Goal: Information Seeking & Learning: Learn about a topic

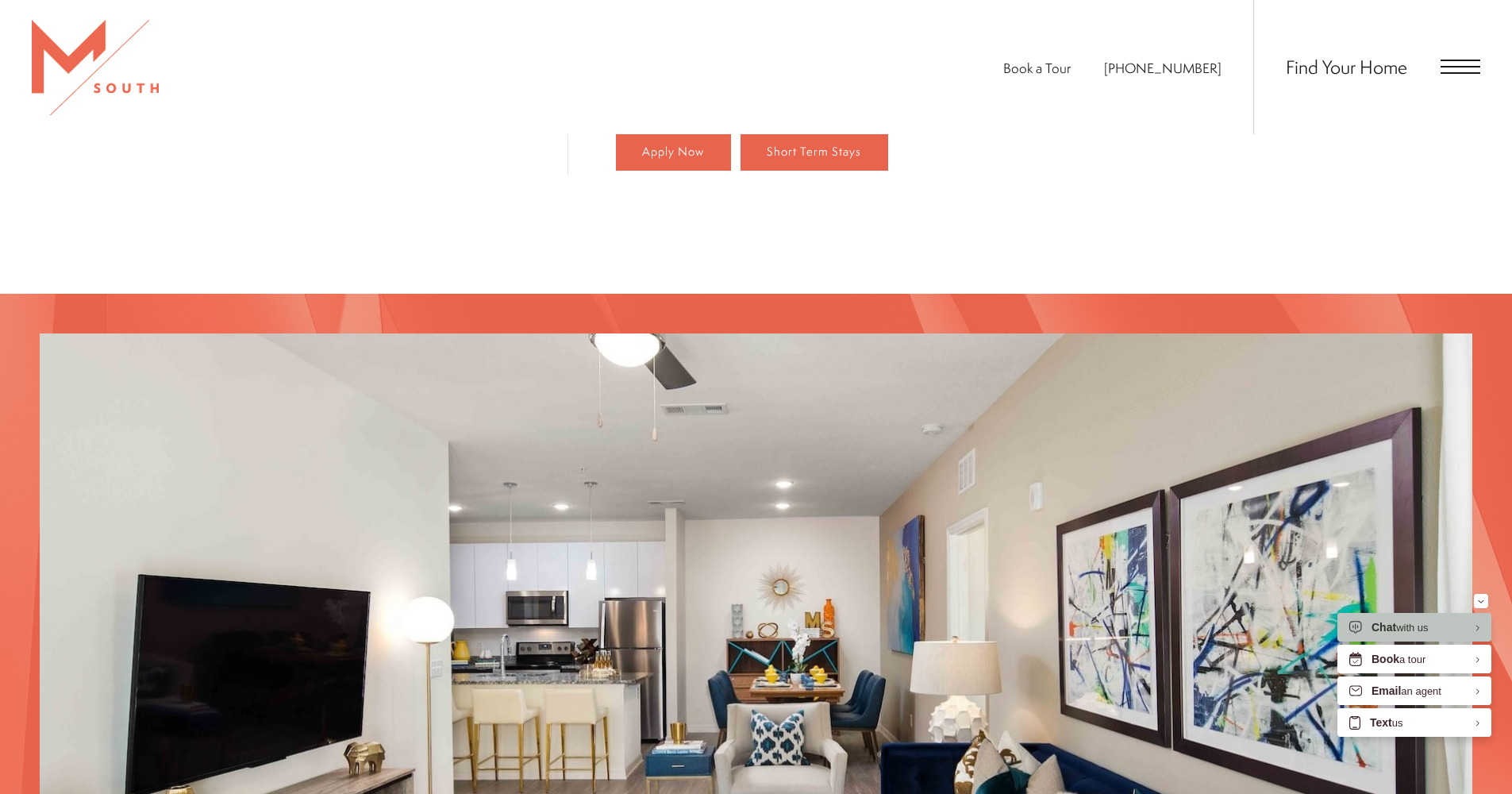
scroll to position [1040, 0]
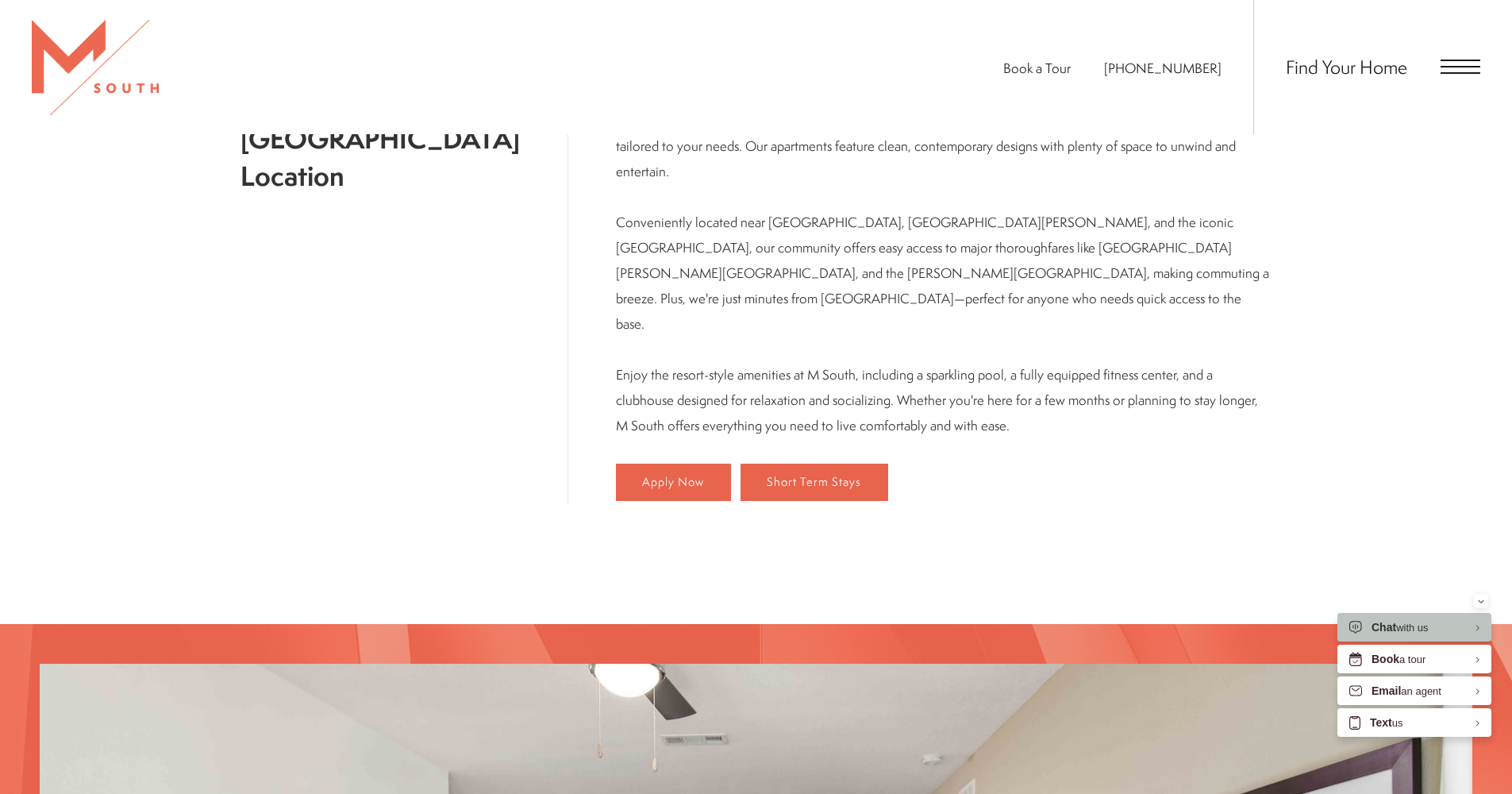
click at [1441, 73] on span "Open Menu" at bounding box center [1461, 73] width 40 height 2
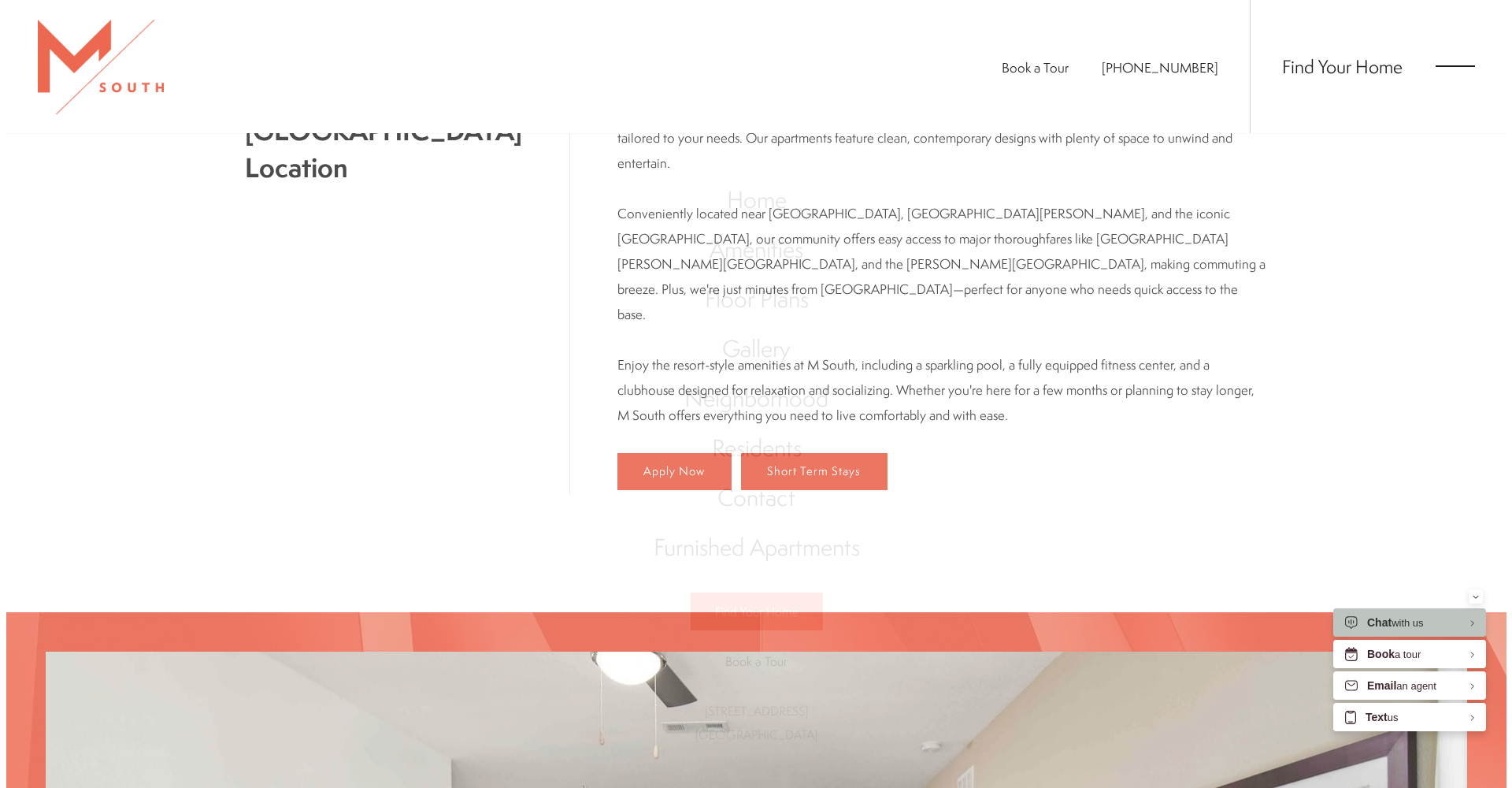
scroll to position [0, 0]
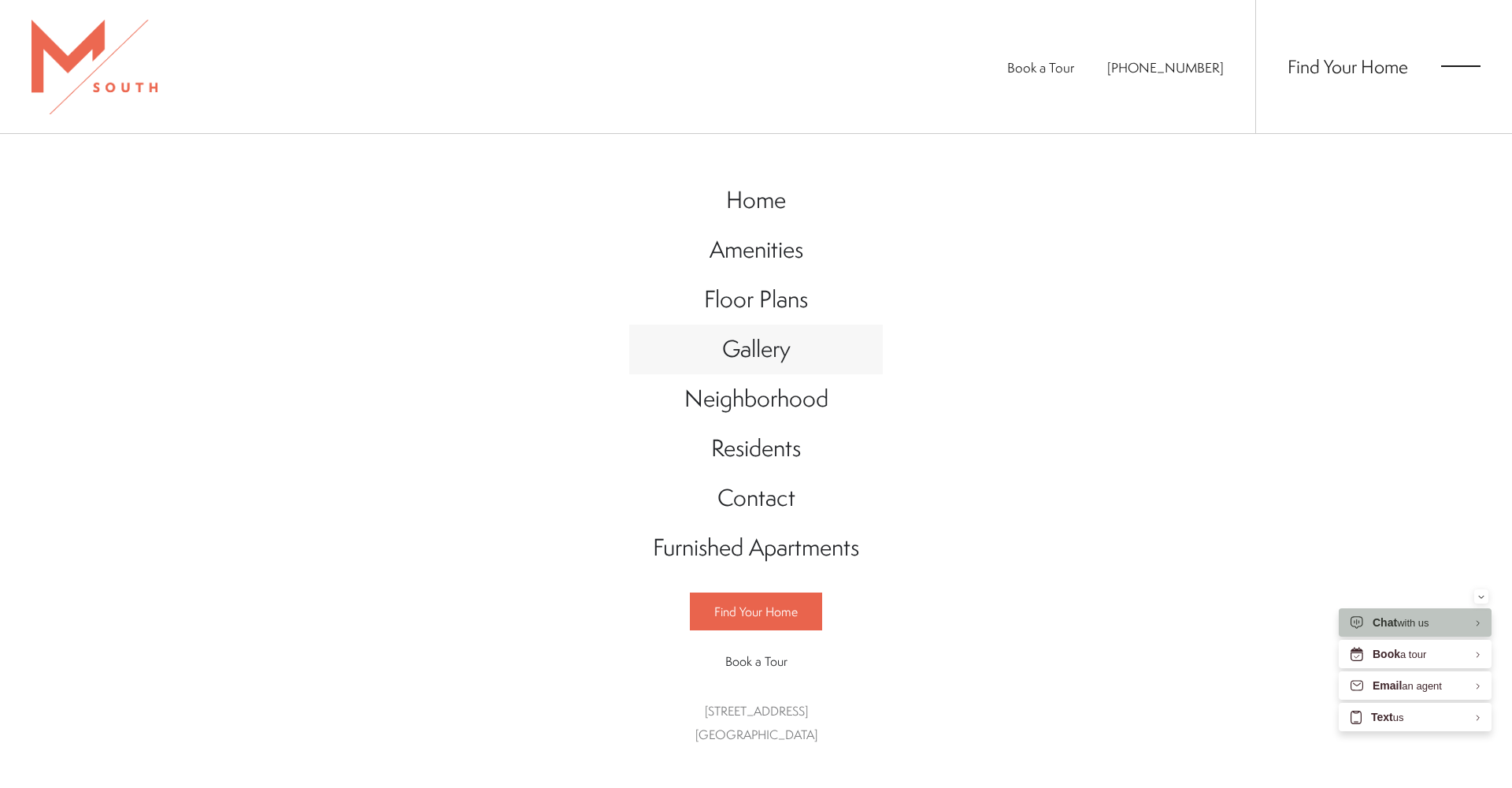
click at [762, 343] on span "Gallery" at bounding box center [756, 349] width 69 height 32
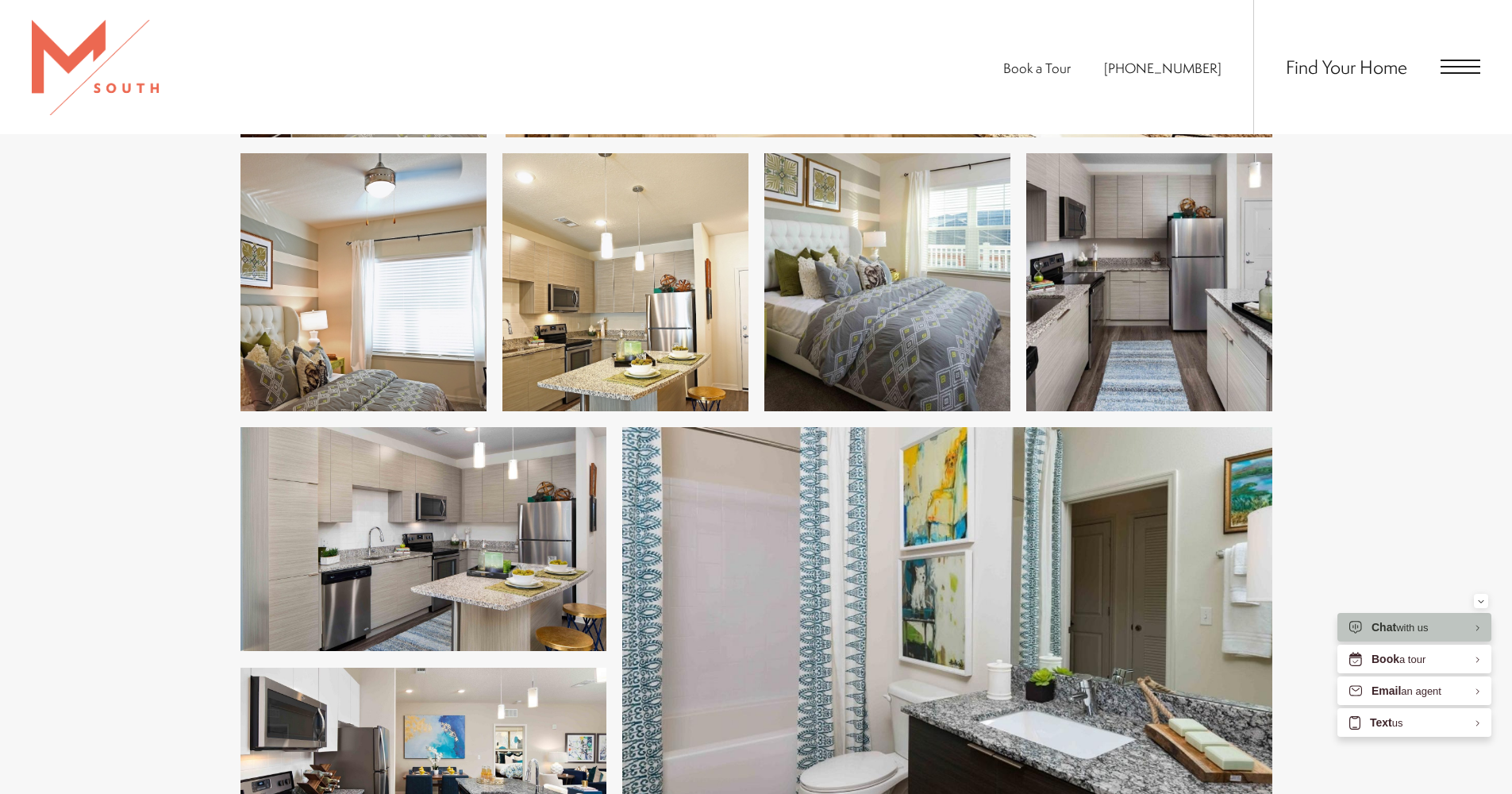
scroll to position [1295, 0]
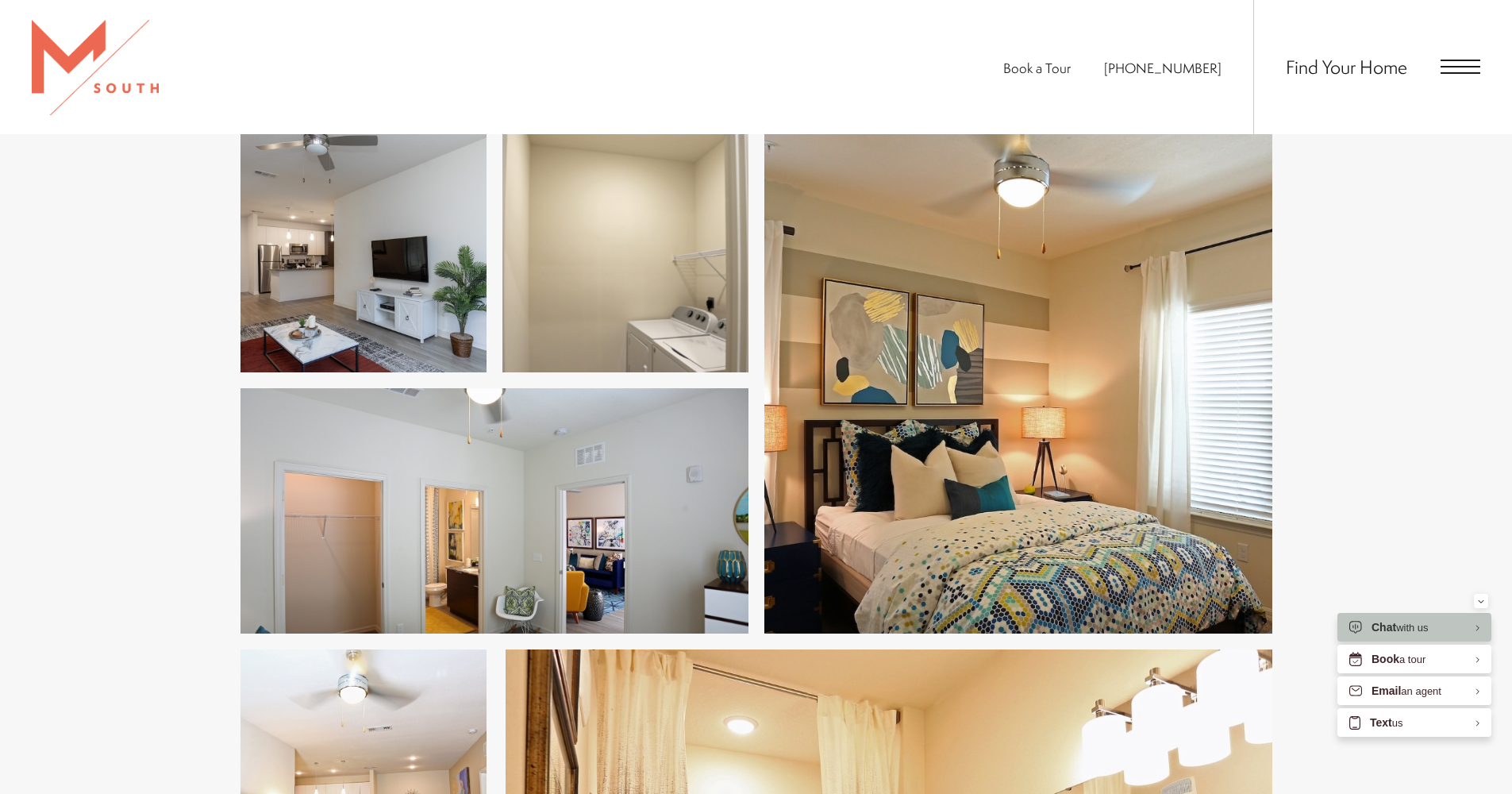
click at [1468, 55] on div "Find Your Home" at bounding box center [1366, 67] width 227 height 134
click at [1469, 69] on span "Open Menu" at bounding box center [1461, 67] width 40 height 14
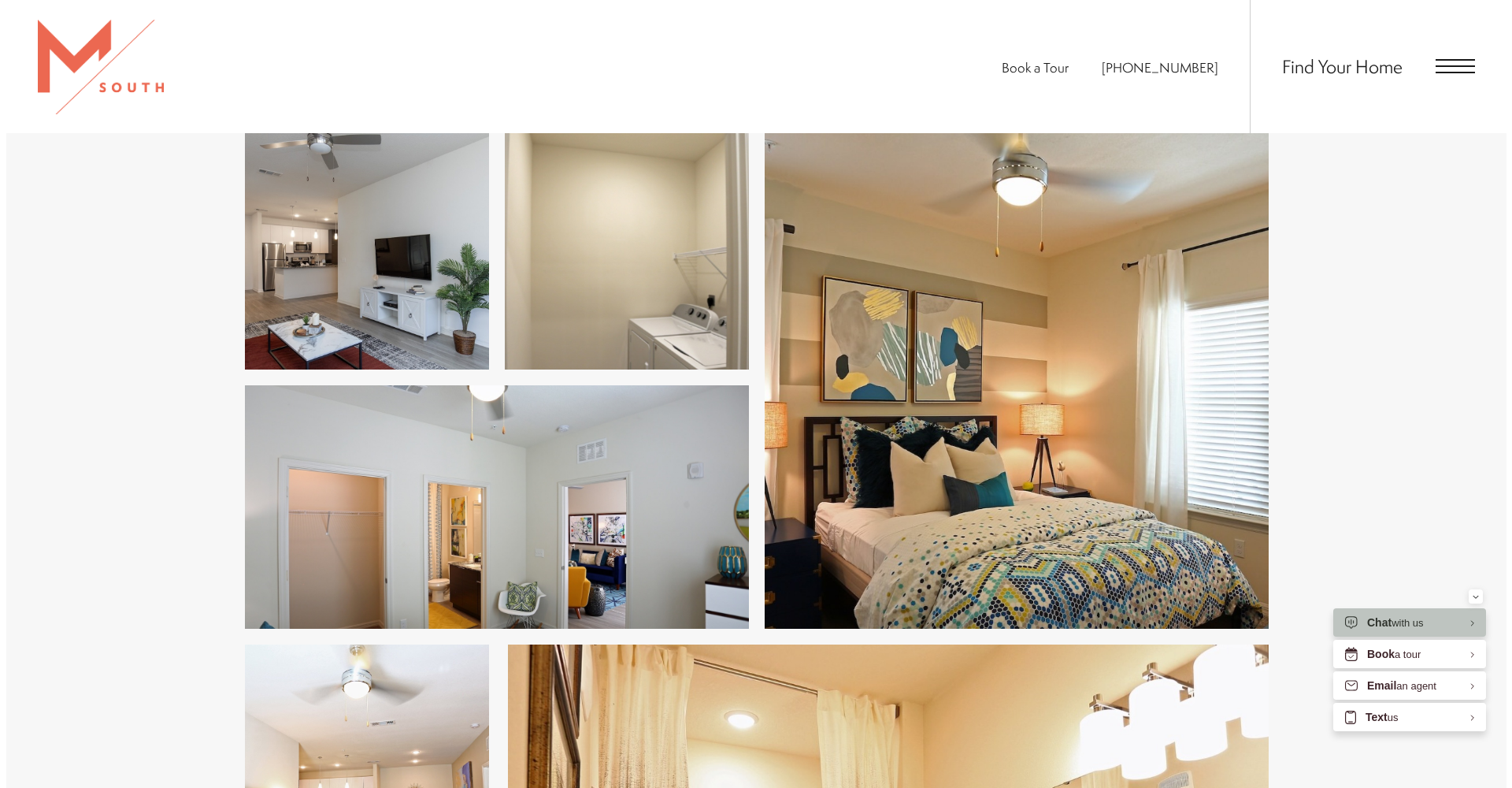
scroll to position [0, 0]
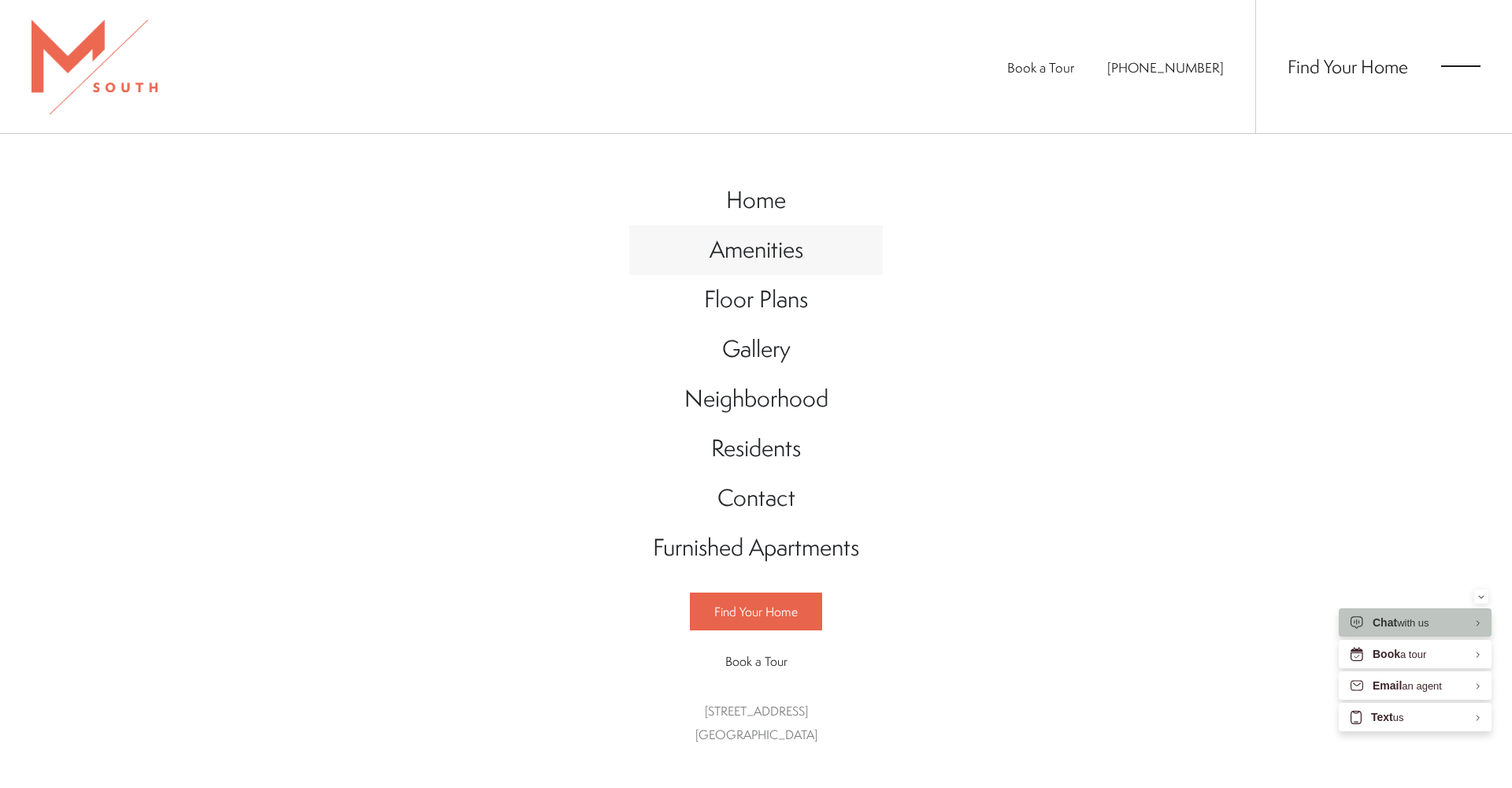
click at [772, 247] on span "Amenities" at bounding box center [756, 249] width 93 height 32
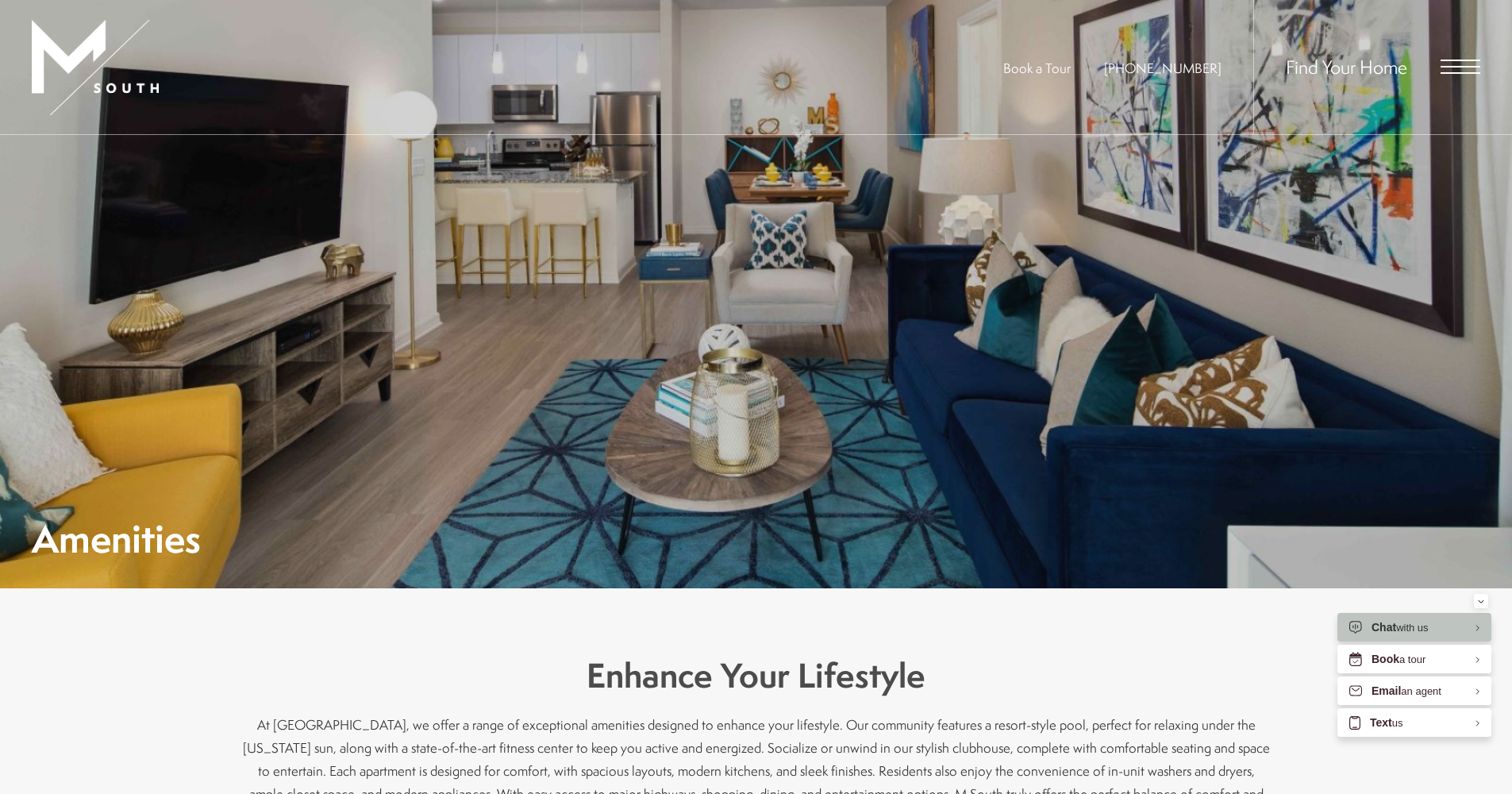
click at [1468, 67] on span "Open Menu" at bounding box center [1461, 67] width 40 height 2
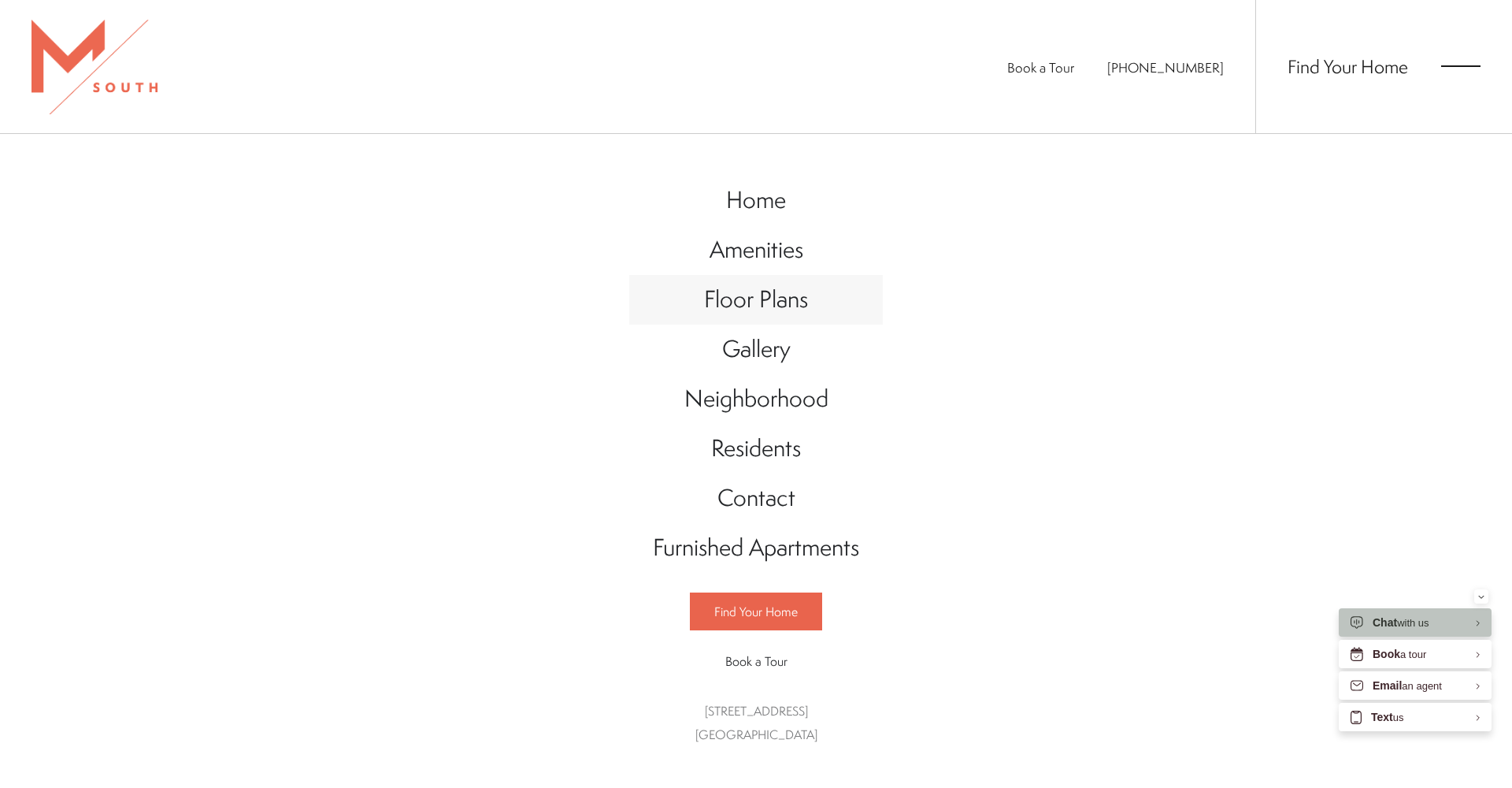
click at [786, 301] on span "Floor Plans" at bounding box center [756, 299] width 104 height 32
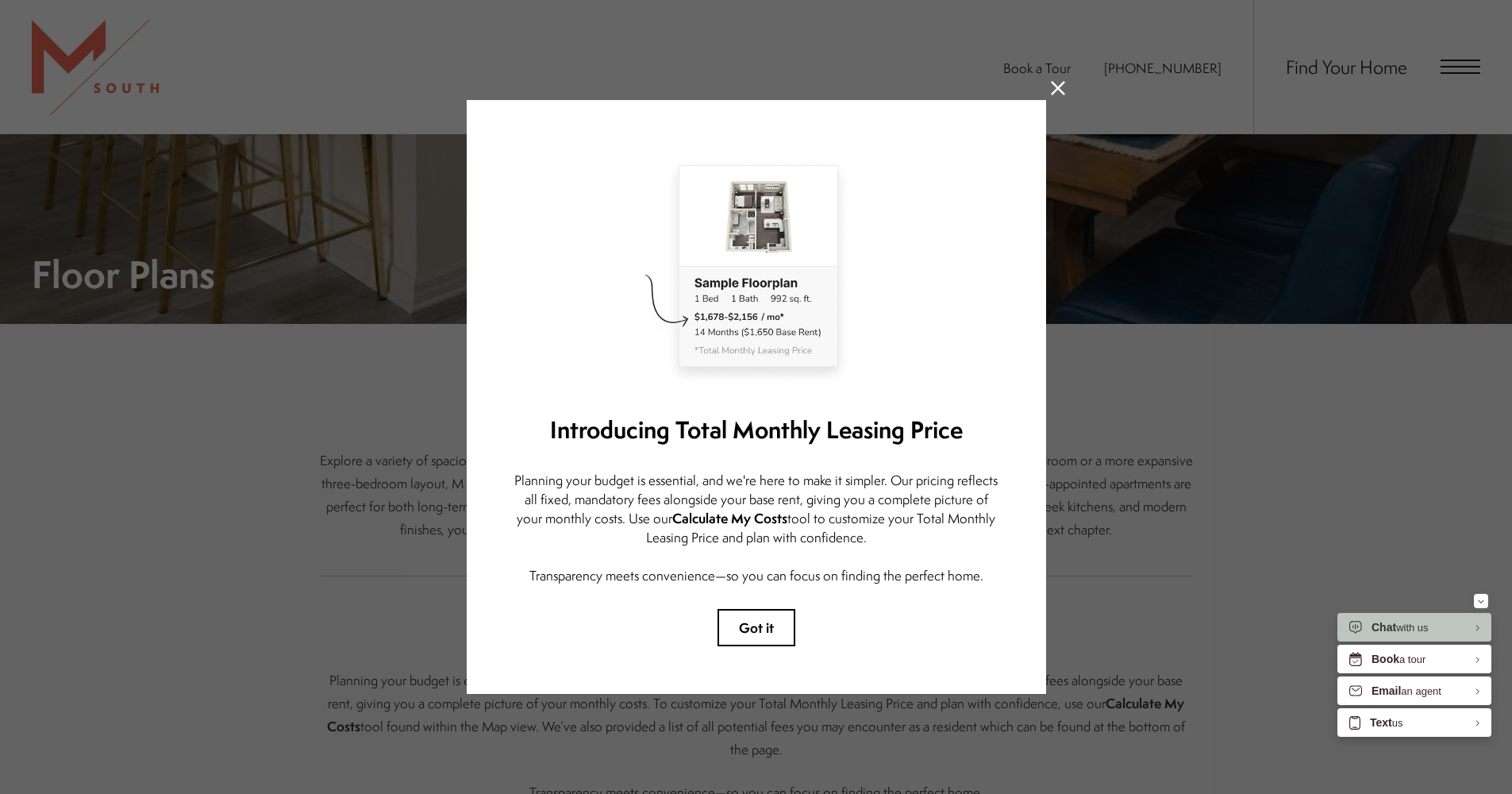
click at [1056, 89] on button at bounding box center [1057, 88] width 14 height 14
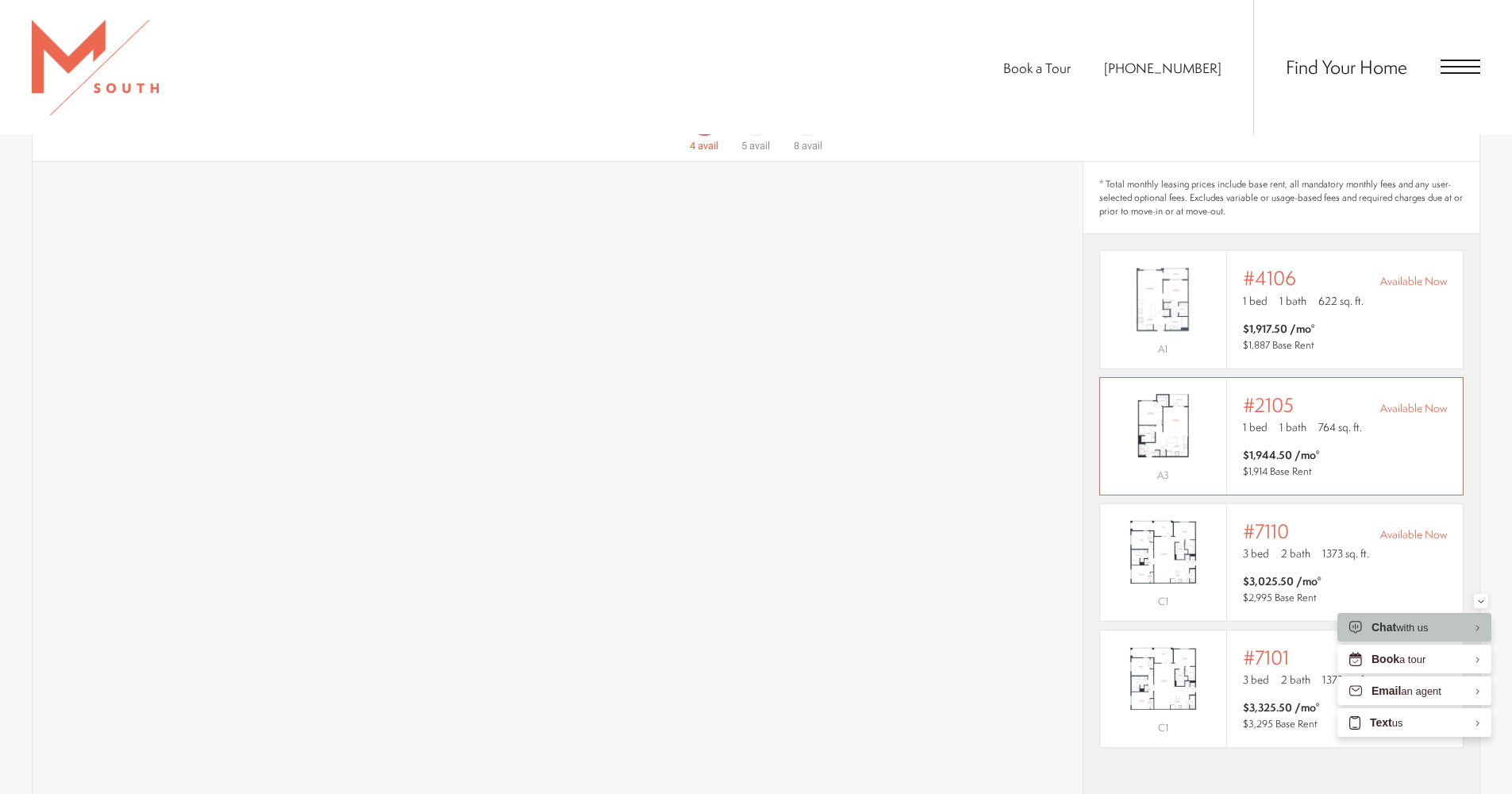
scroll to position [1209, 0]
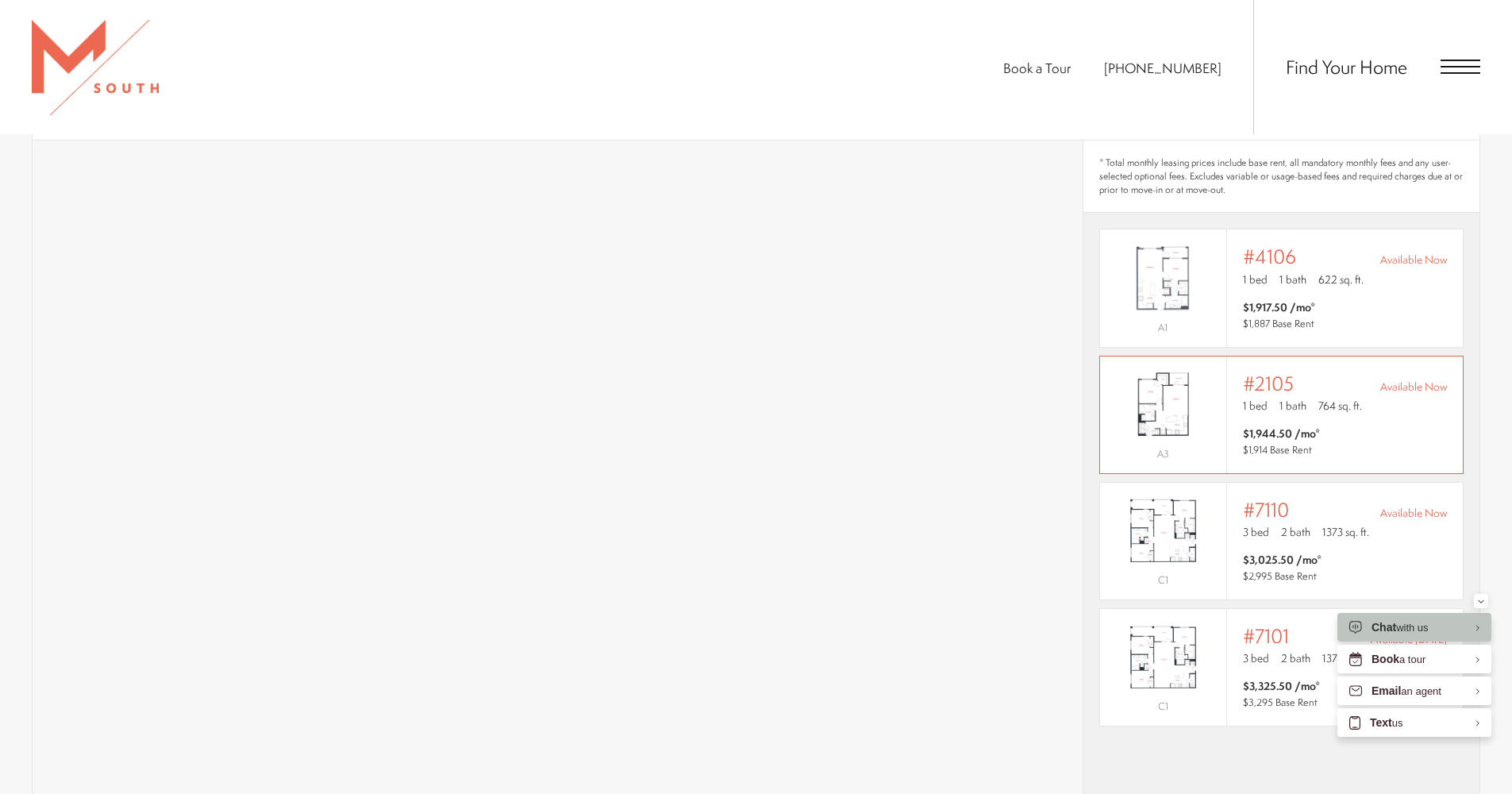
click at [1141, 389] on img "View #2105" at bounding box center [1163, 404] width 127 height 79
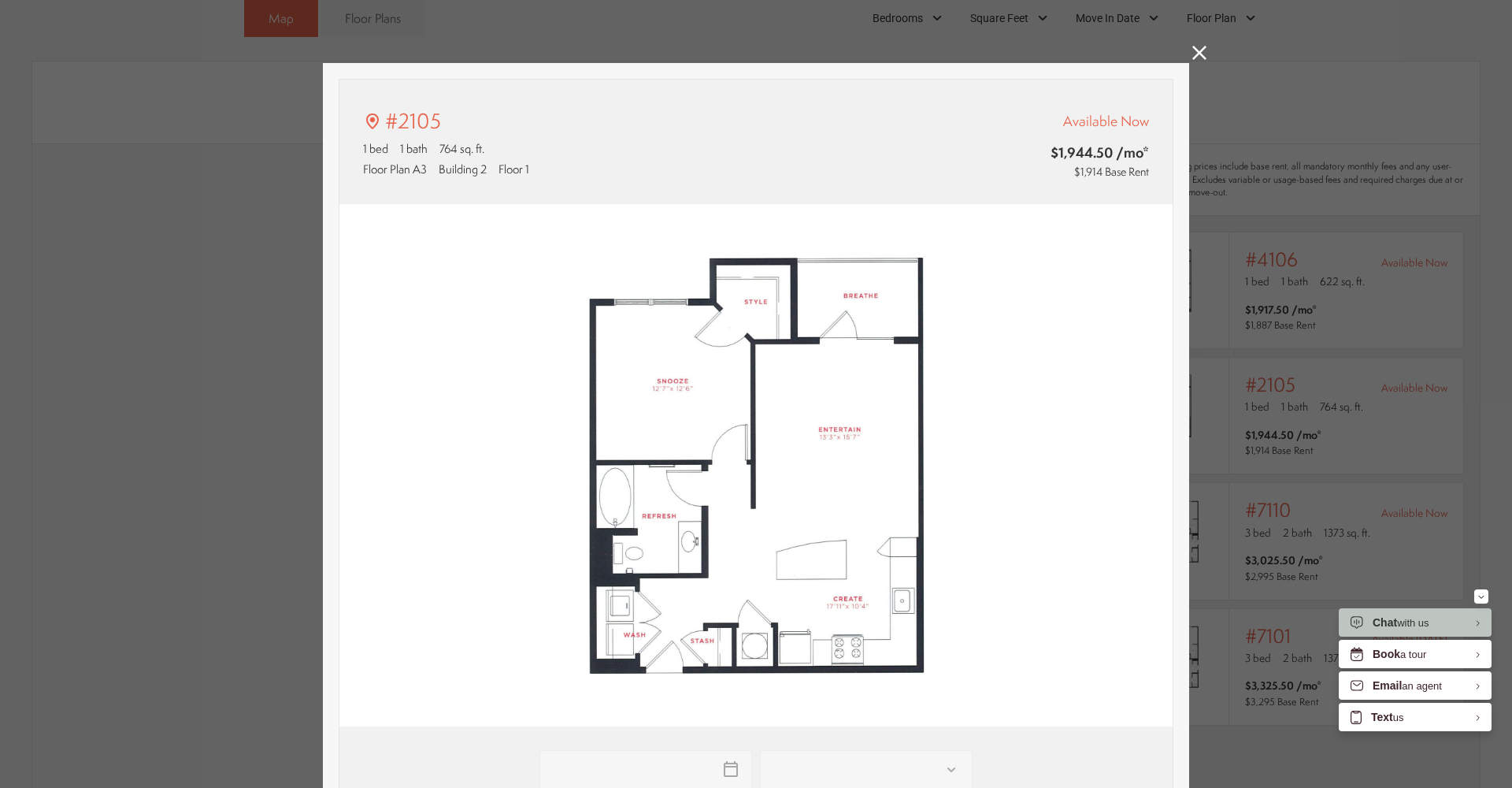
type input "**********"
click at [1193, 56] on icon at bounding box center [1199, 52] width 14 height 14
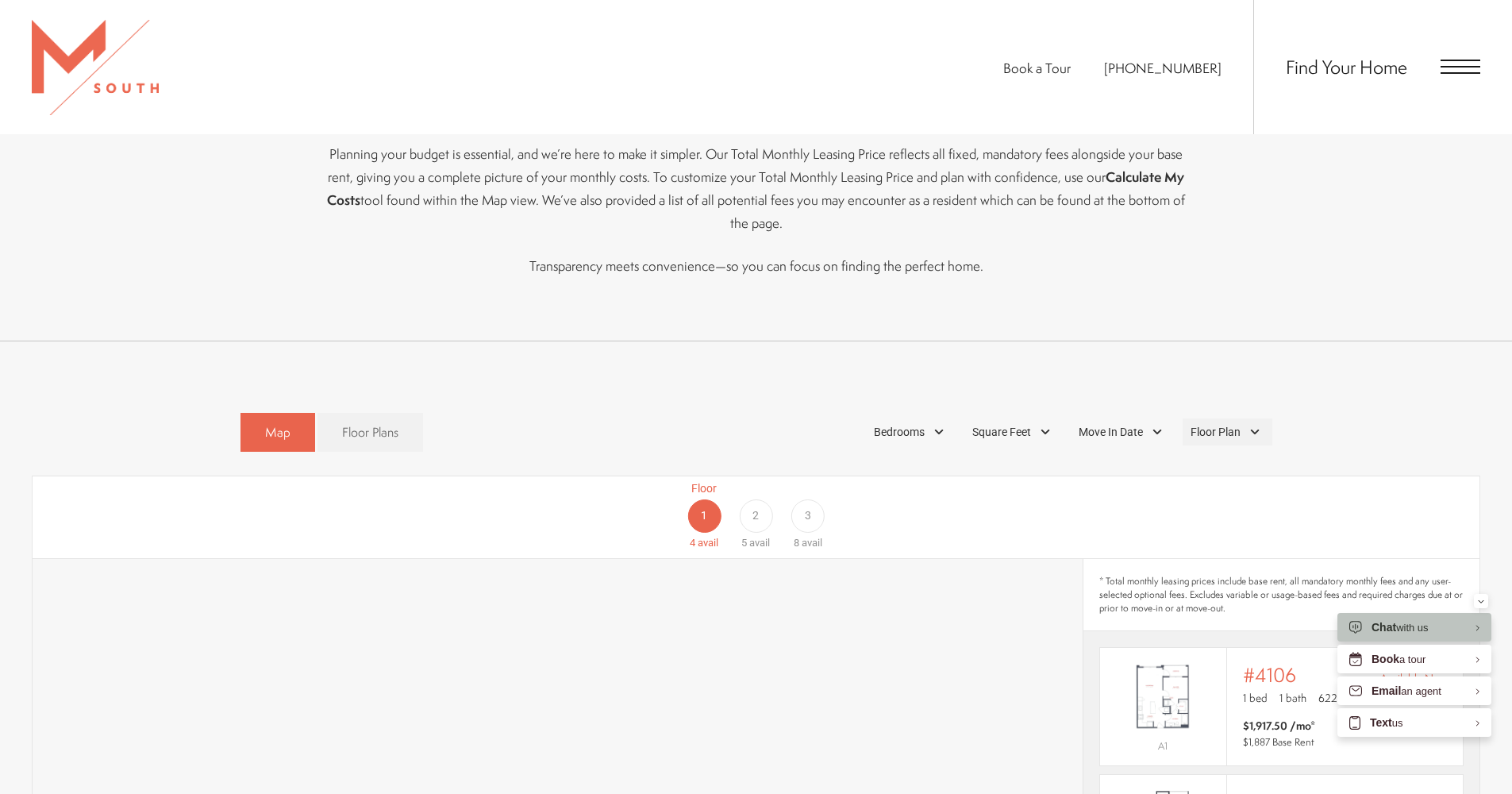
scroll to position [787, 0]
click at [747, 503] on div "2" at bounding box center [755, 519] width 33 height 33
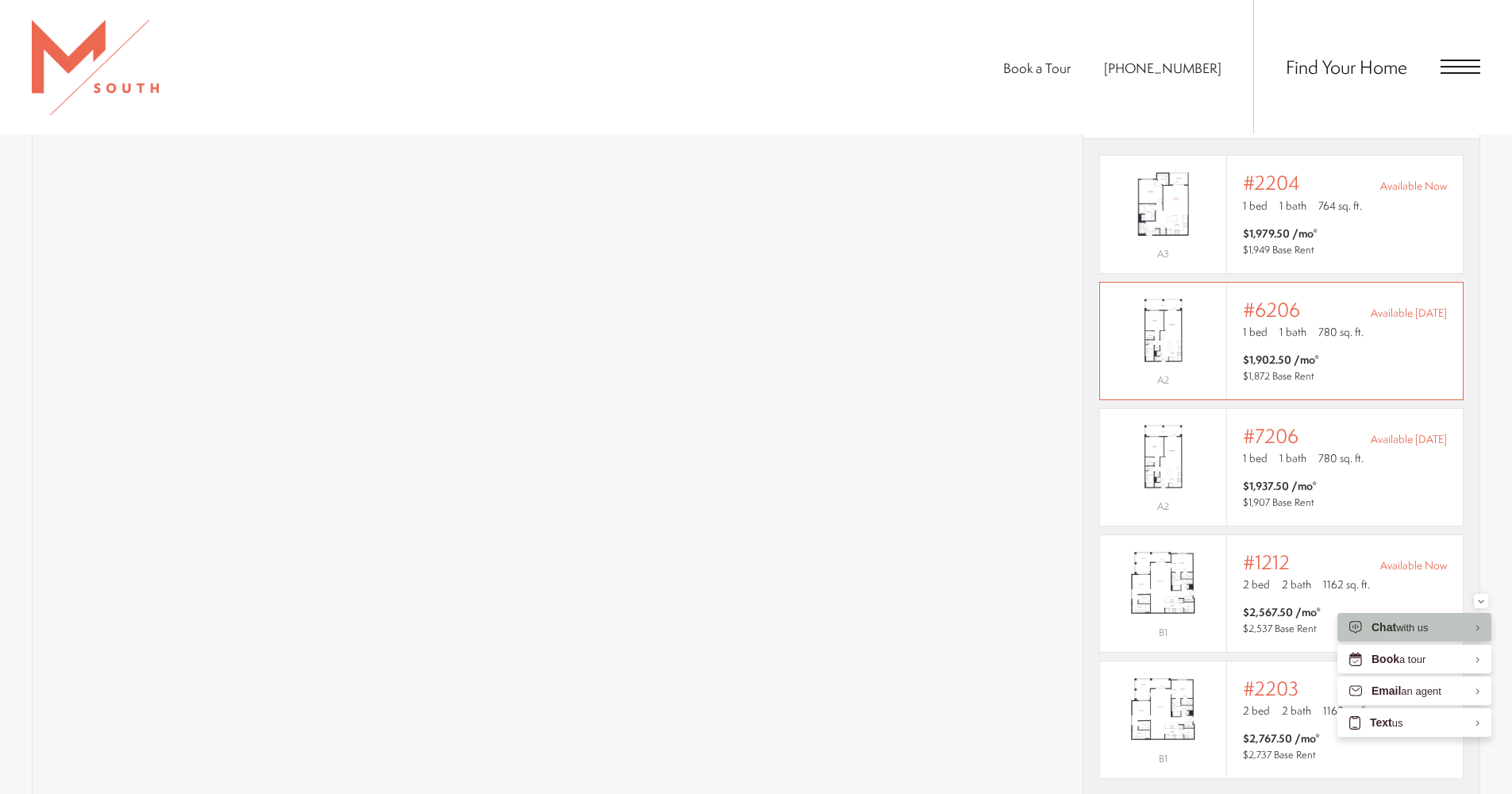
scroll to position [1266, 0]
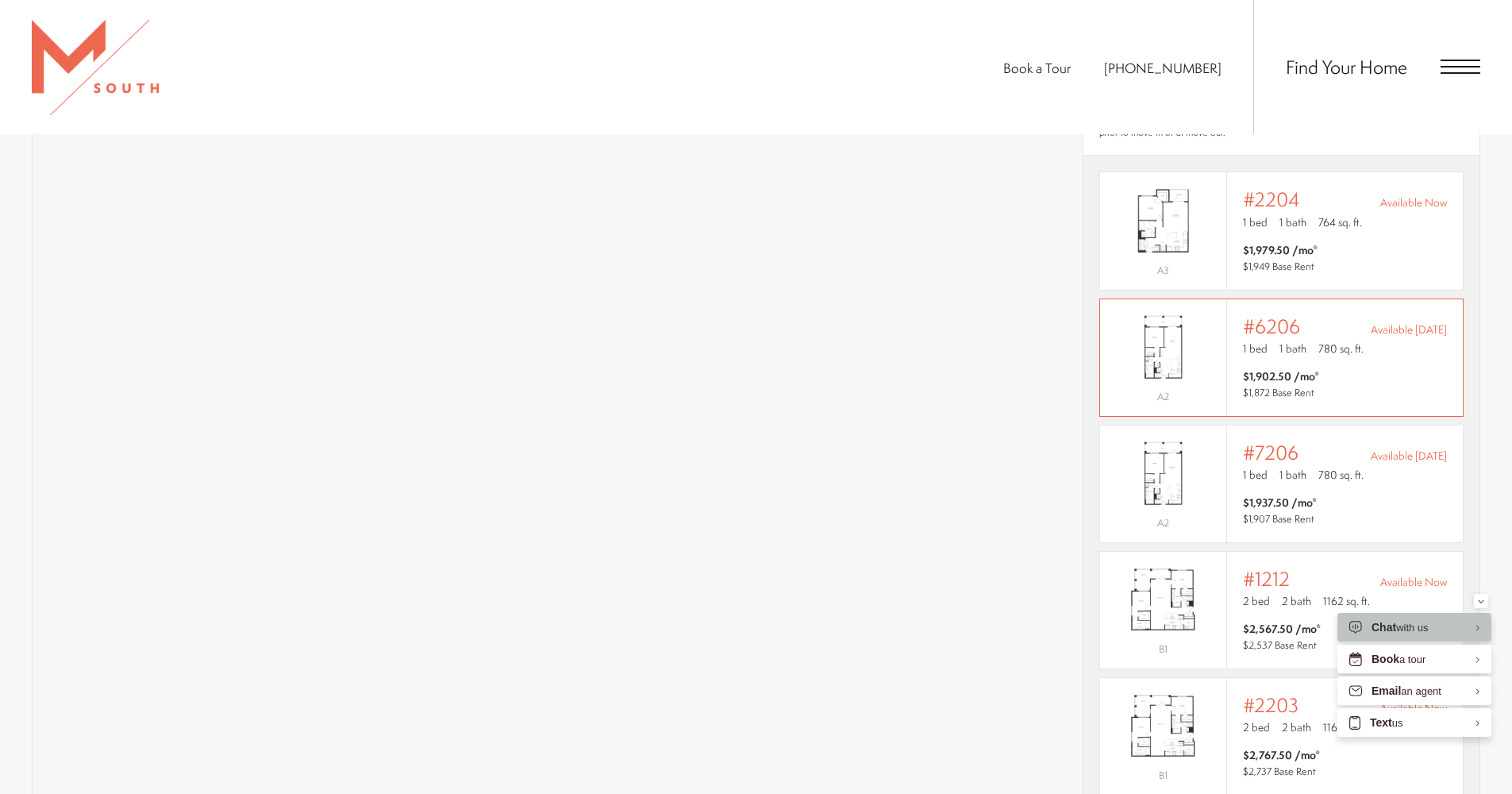
click at [1186, 343] on img "View #6206" at bounding box center [1163, 347] width 127 height 79
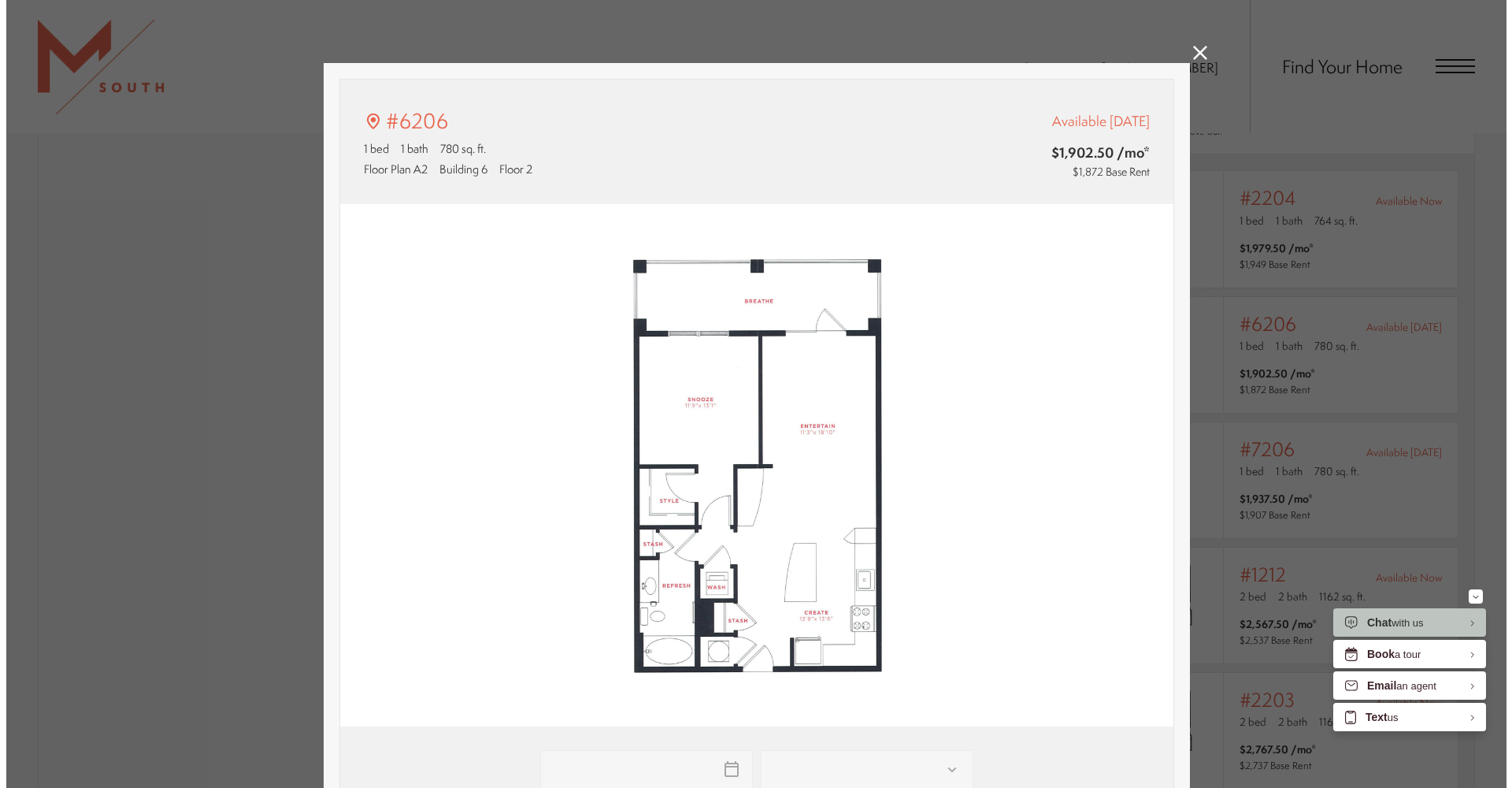
scroll to position [0, 0]
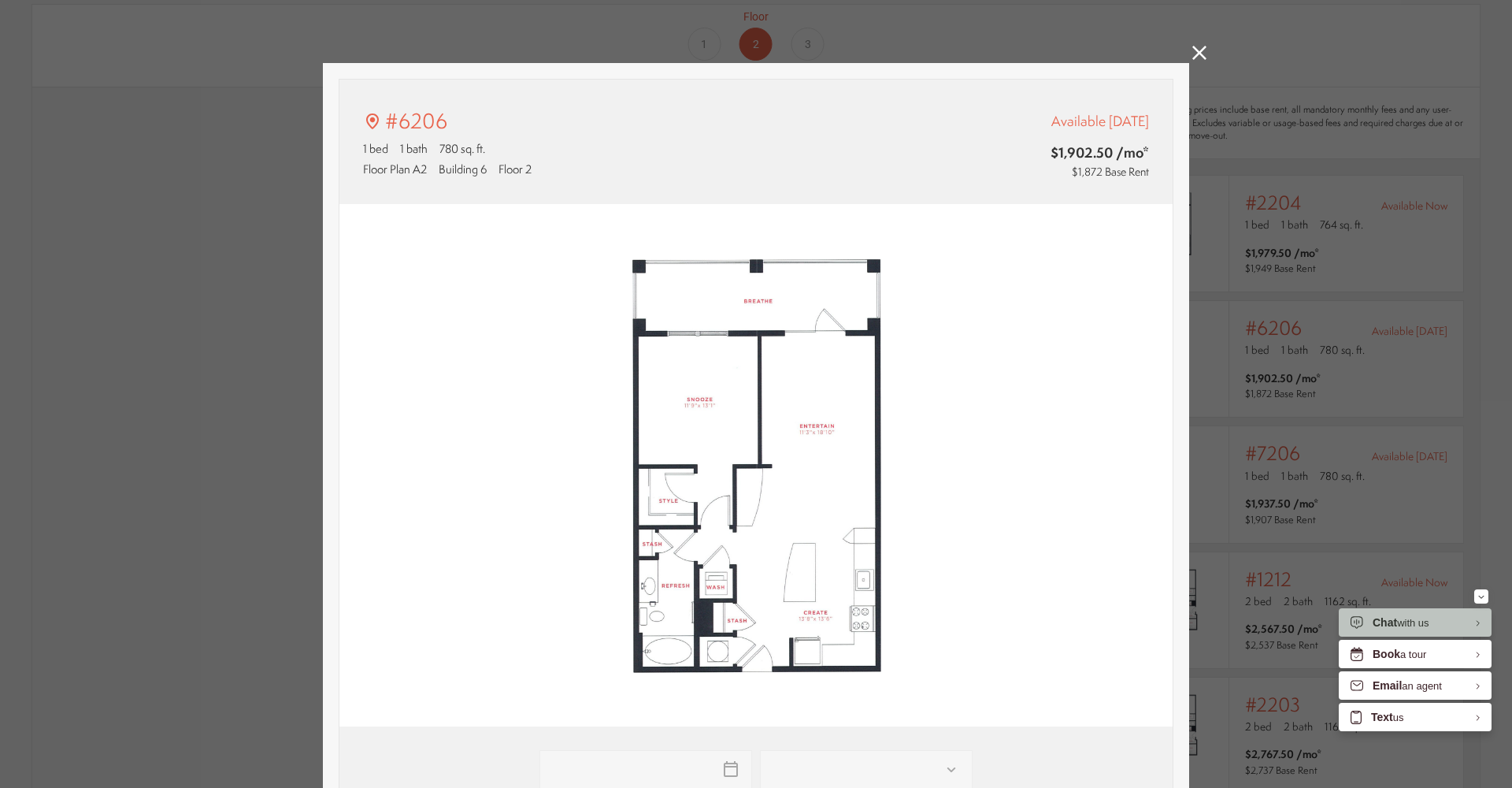
type input "**********"
click at [1204, 54] on div "#6206 1 bed 1 bath 780 sq. ft. Floor Plan A2 Building 6 Floor 2 Available Dec 0…" at bounding box center [756, 394] width 1512 height 788
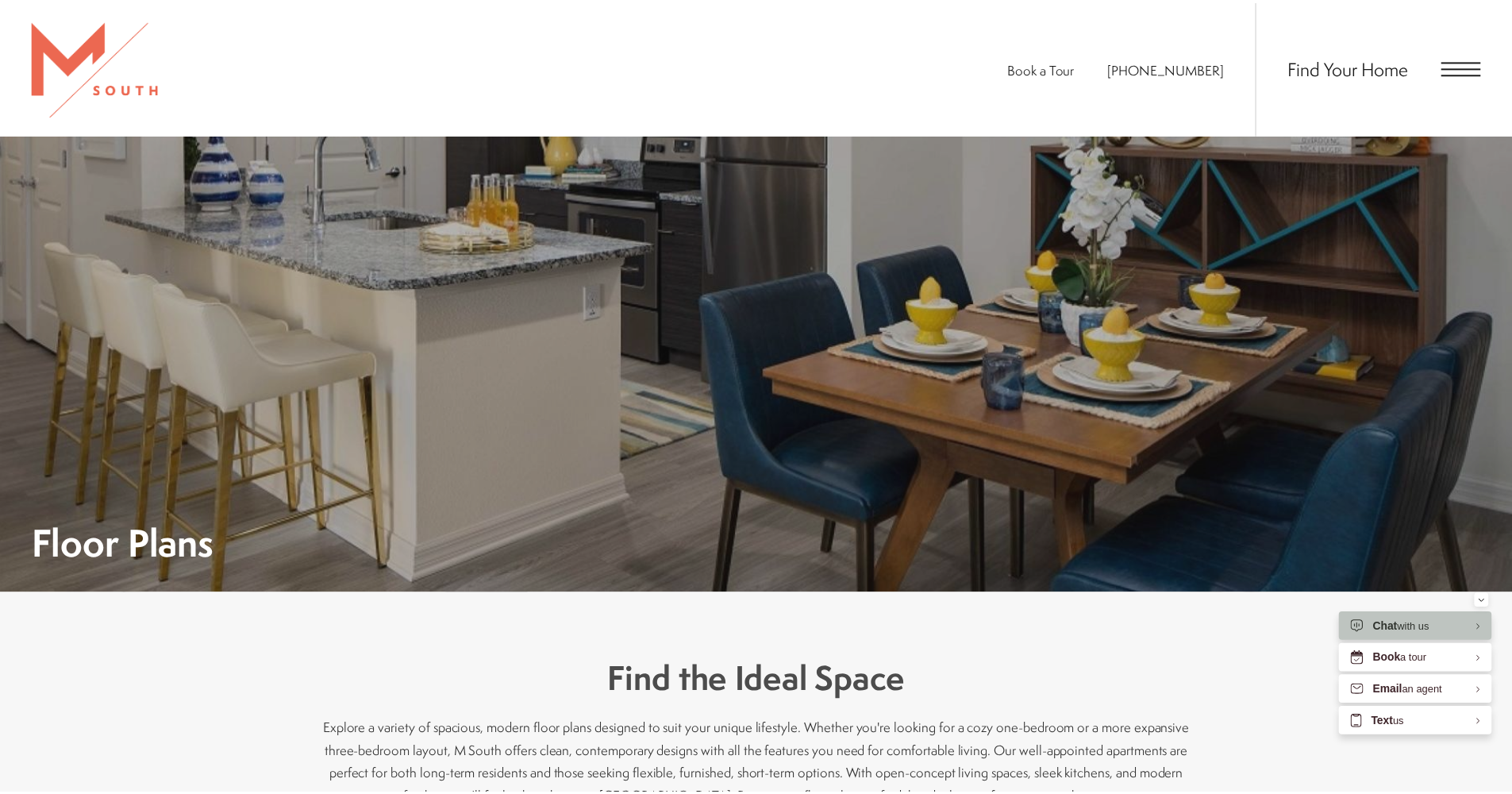
scroll to position [1266, 0]
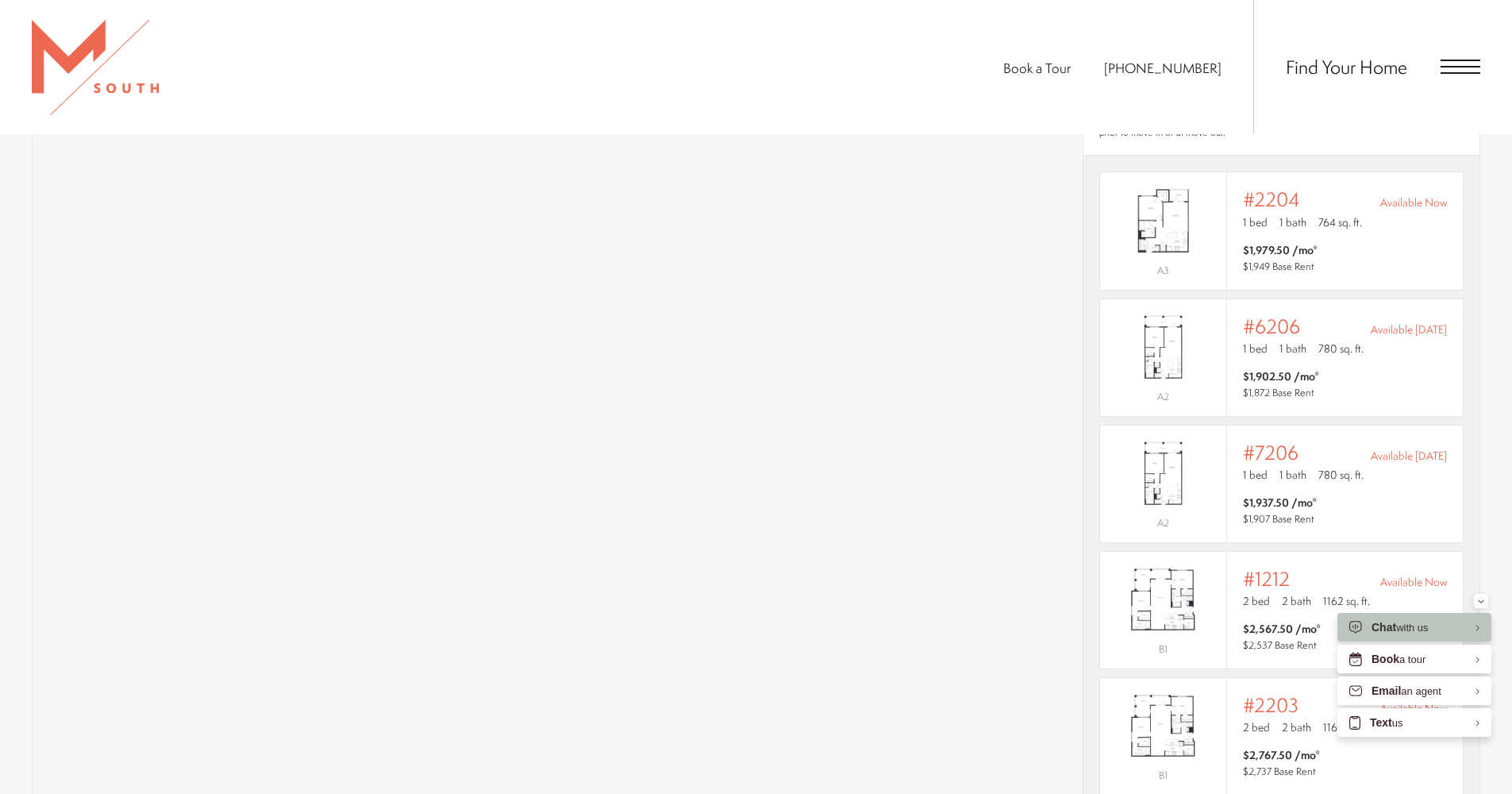
click at [1208, 54] on ul "Book a Tour 813-570-8014" at bounding box center [1128, 67] width 250 height 134
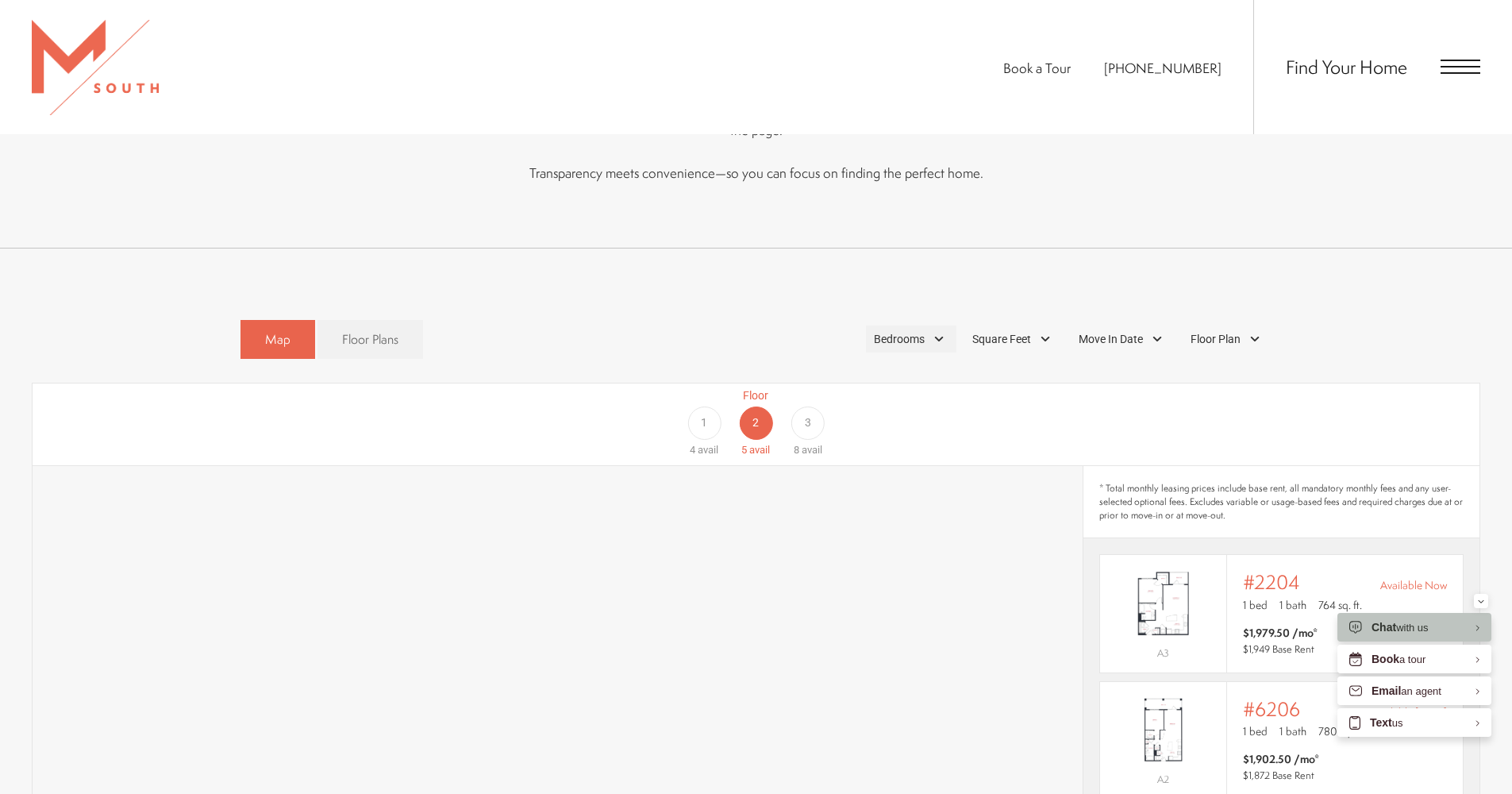
scroll to position [881, 0]
click at [396, 333] on span "Floor Plans" at bounding box center [369, 342] width 56 height 18
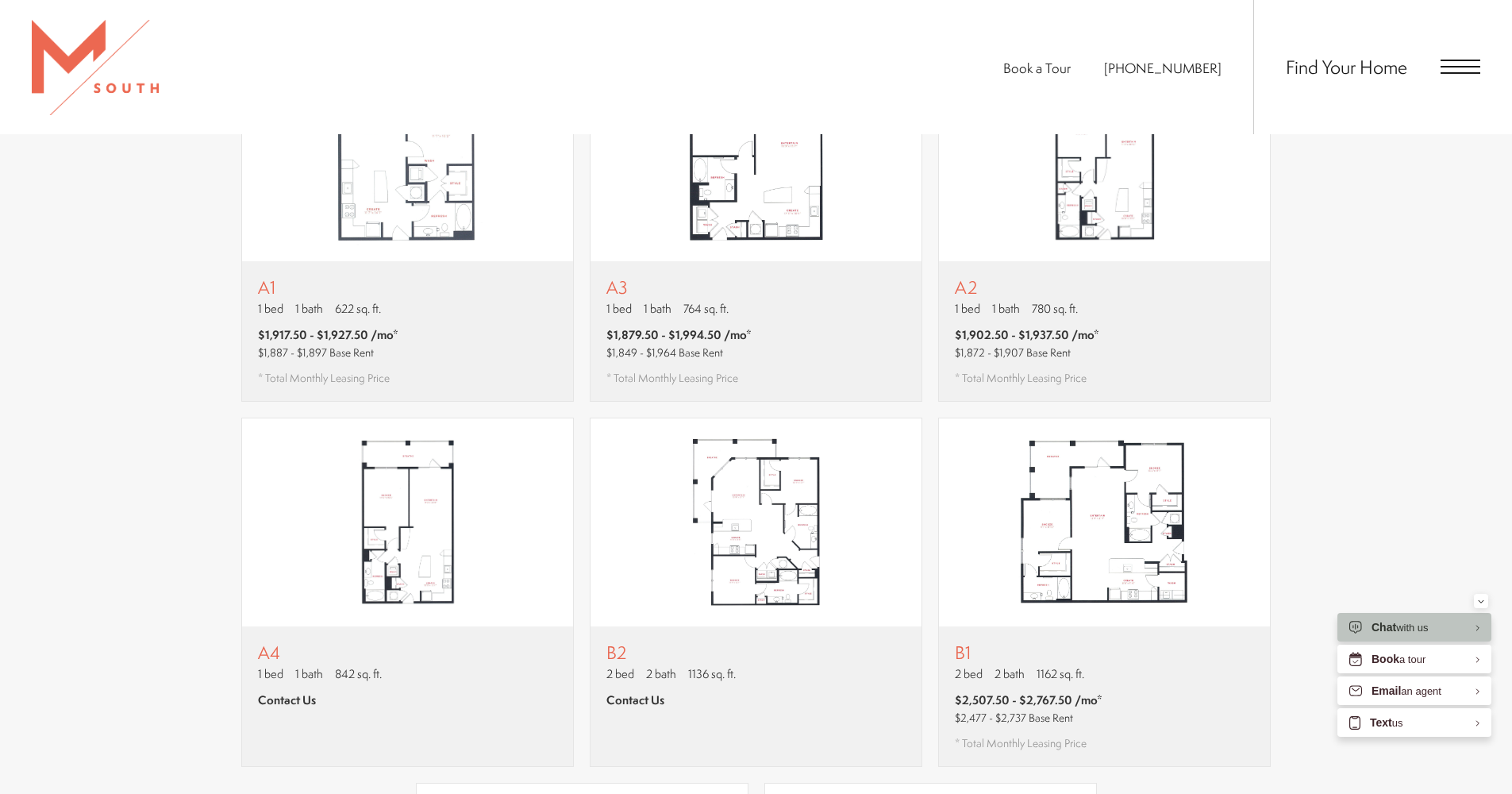
scroll to position [536, 0]
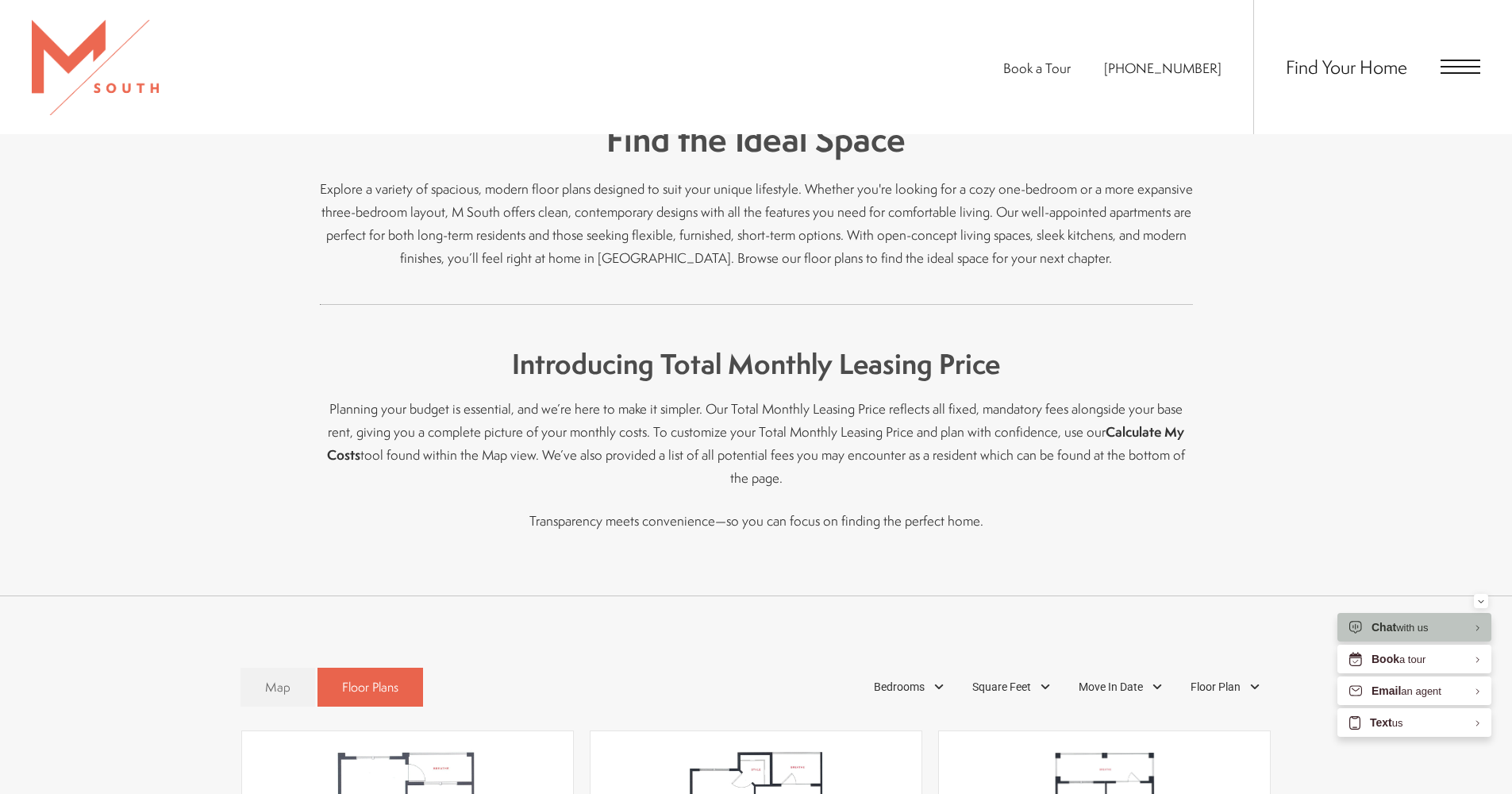
click at [1466, 64] on span "Open Menu" at bounding box center [1461, 67] width 40 height 14
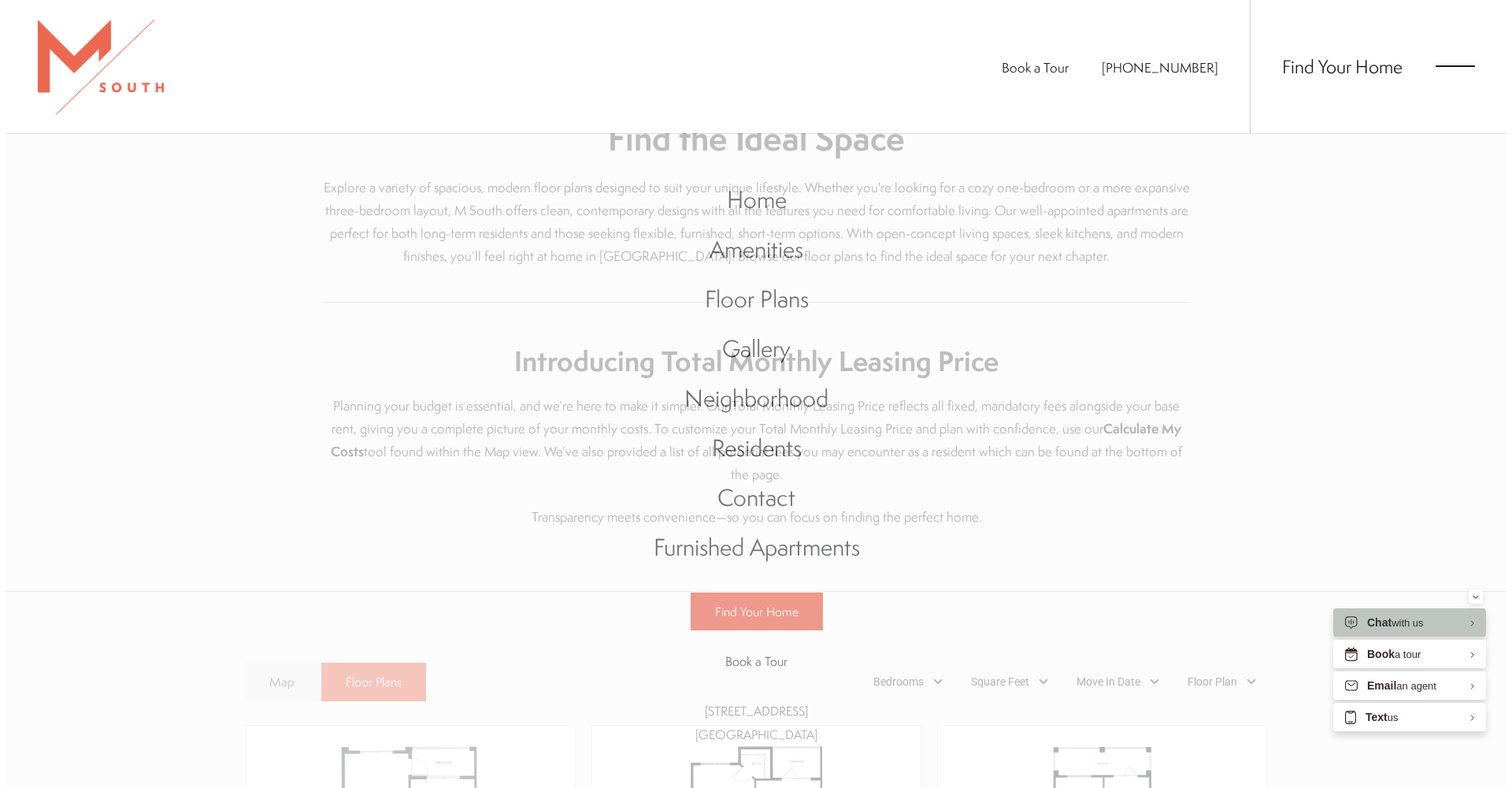
scroll to position [0, 0]
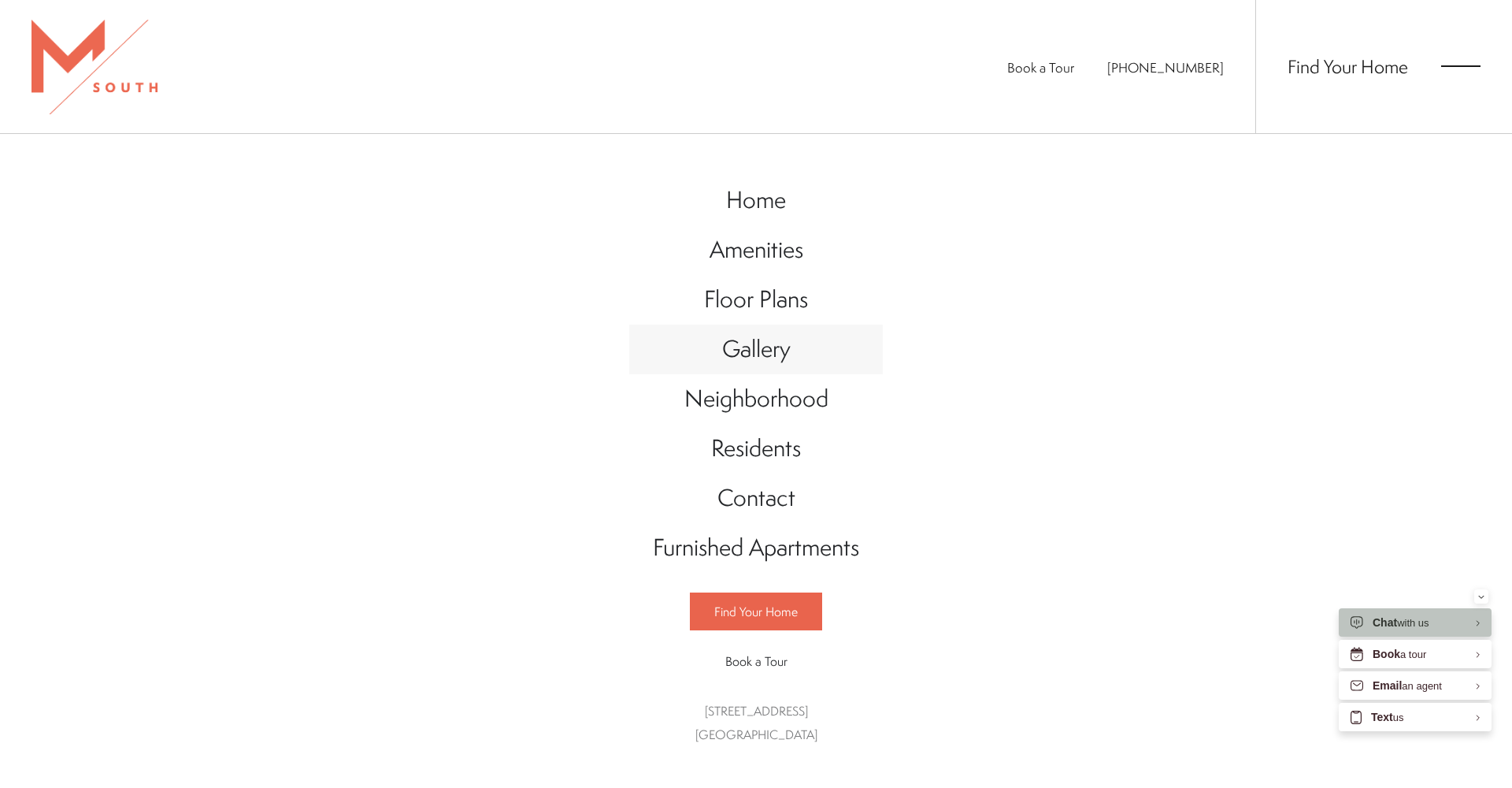
click at [756, 346] on span "Gallery" at bounding box center [756, 349] width 69 height 32
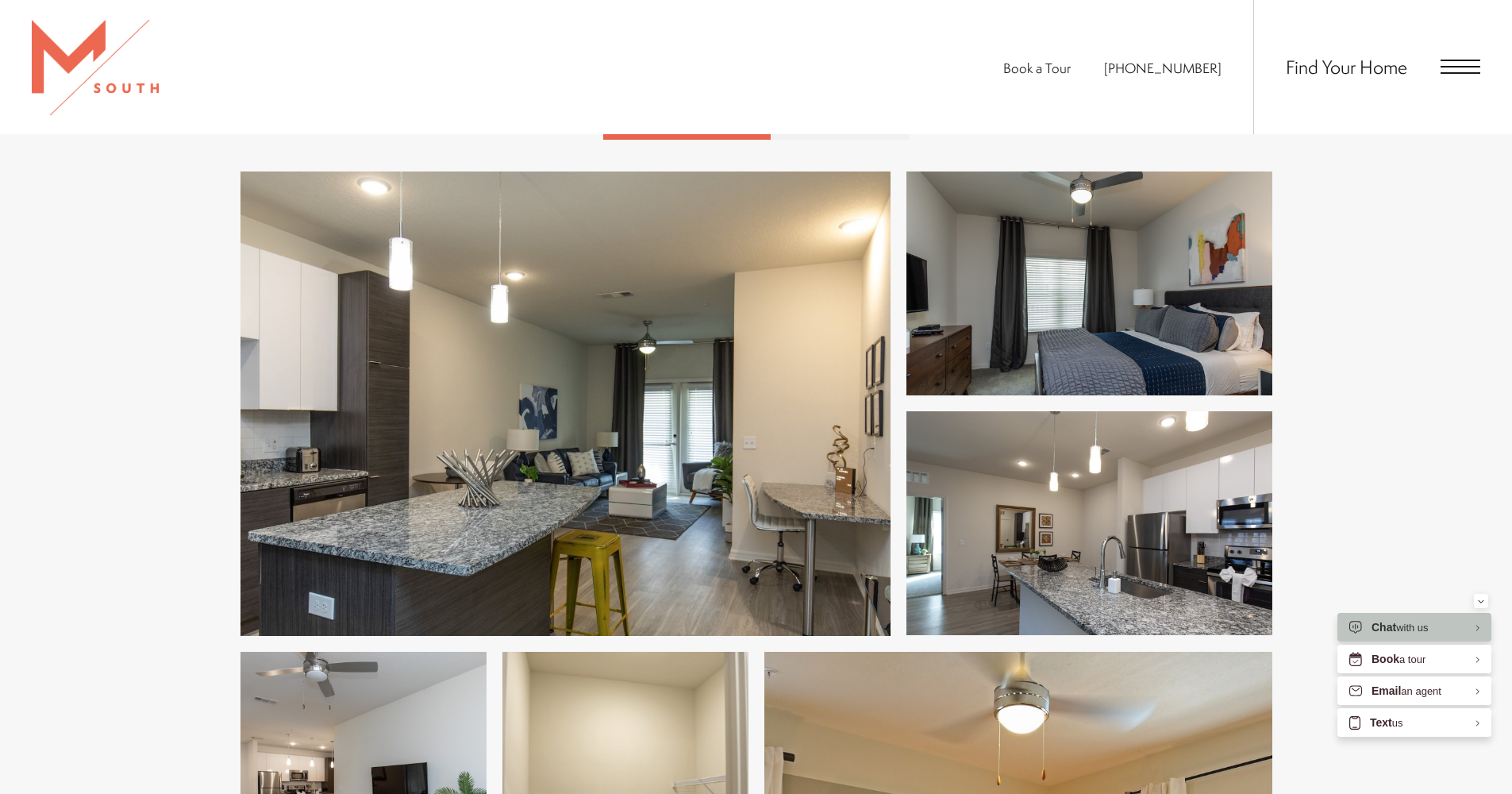
scroll to position [739, 0]
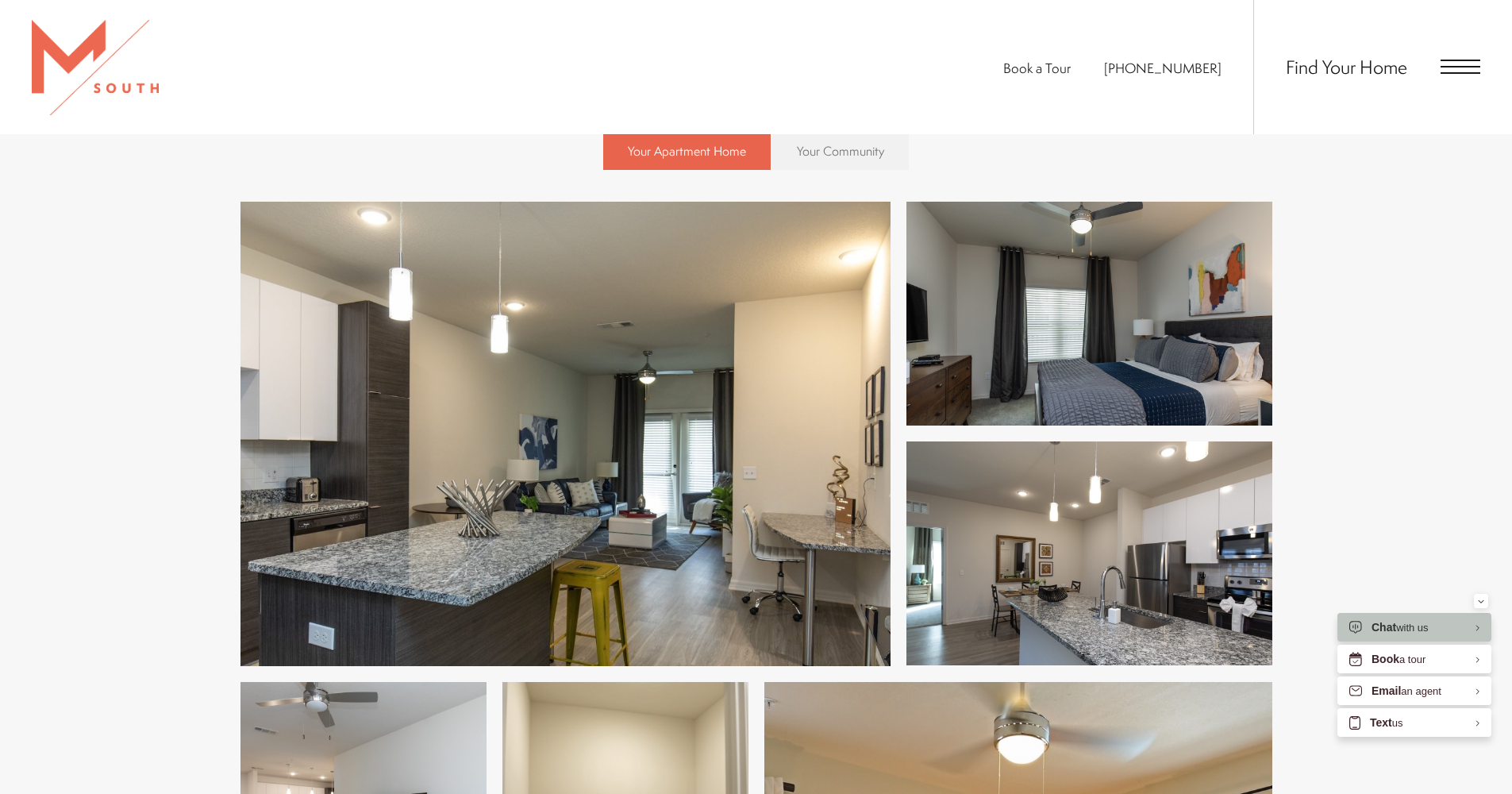
click at [836, 144] on span "Your Community" at bounding box center [840, 150] width 88 height 17
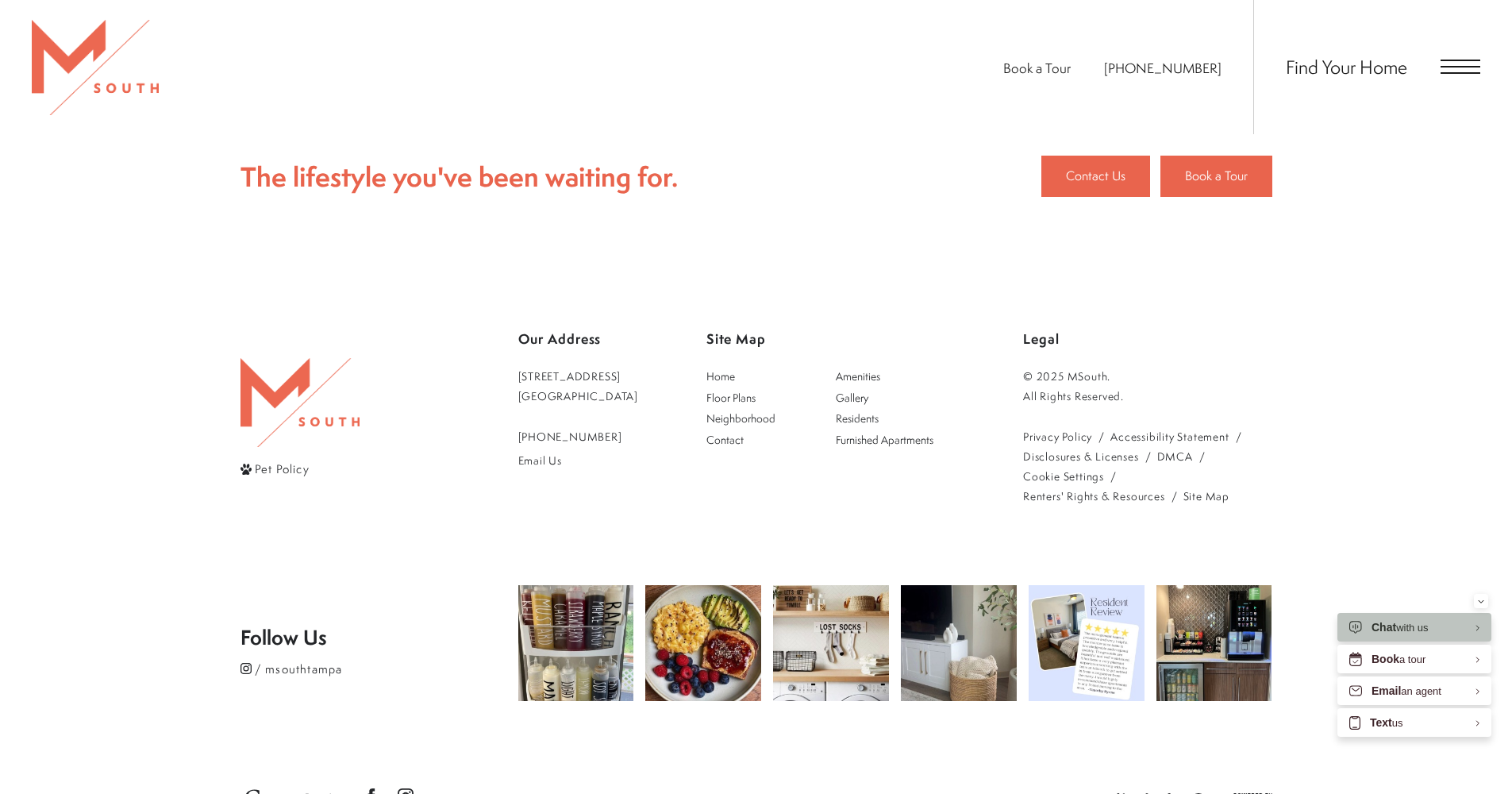
scroll to position [7021, 0]
